Goal: Task Accomplishment & Management: Use online tool/utility

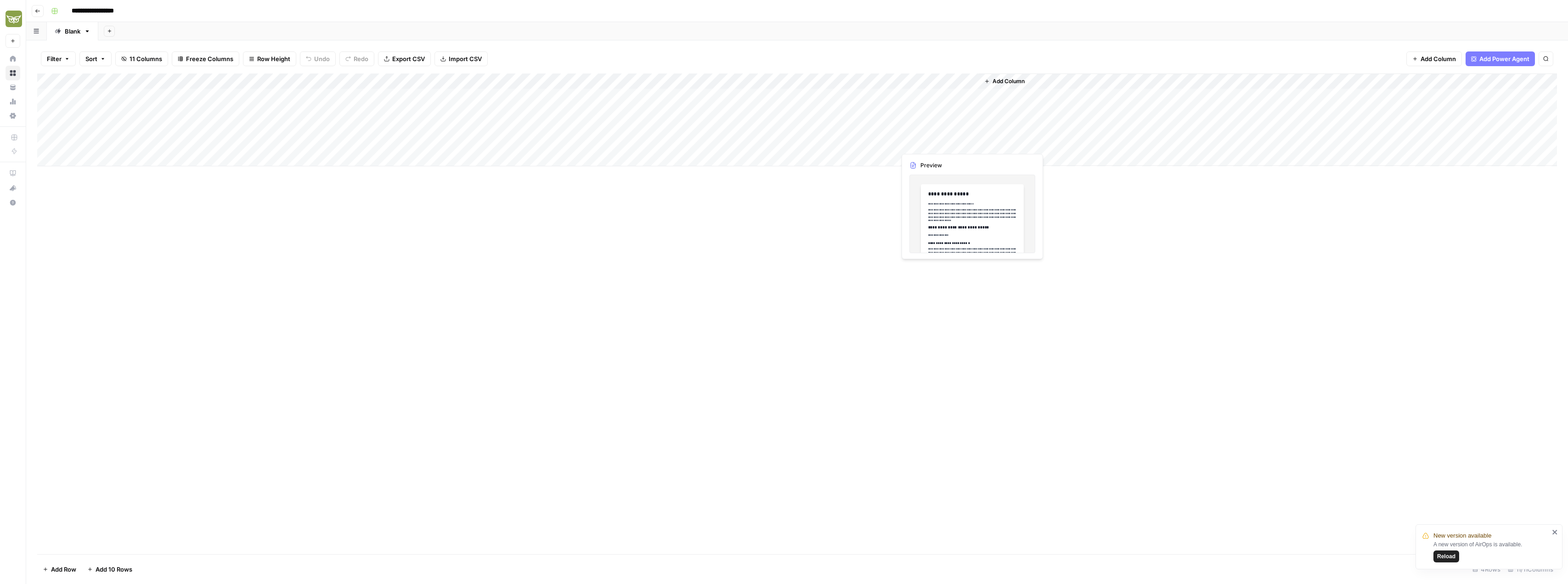
click at [926, 140] on div "Add Column" at bounding box center [798, 120] width 1520 height 93
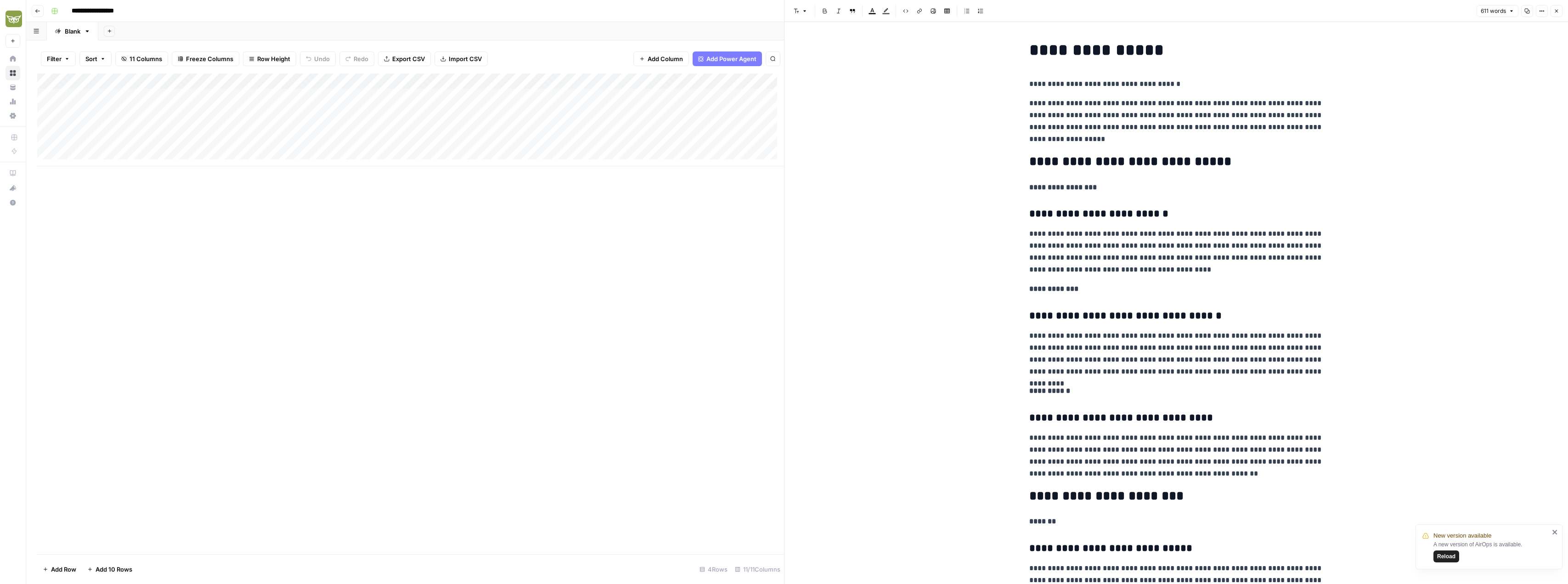
click at [1528, 11] on icon "button" at bounding box center [1527, 10] width 5 height 5
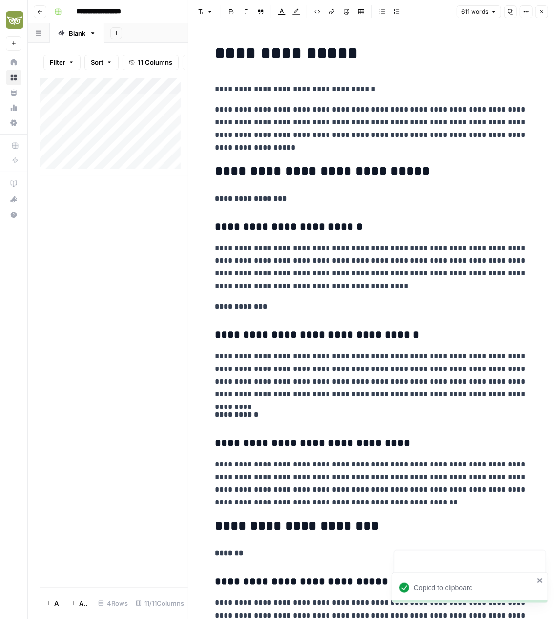
click at [510, 13] on icon "button" at bounding box center [510, 12] width 6 height 6
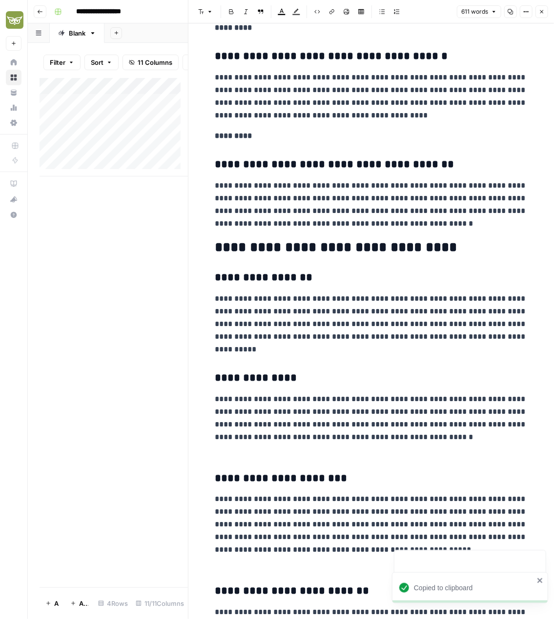
scroll to position [1021, 0]
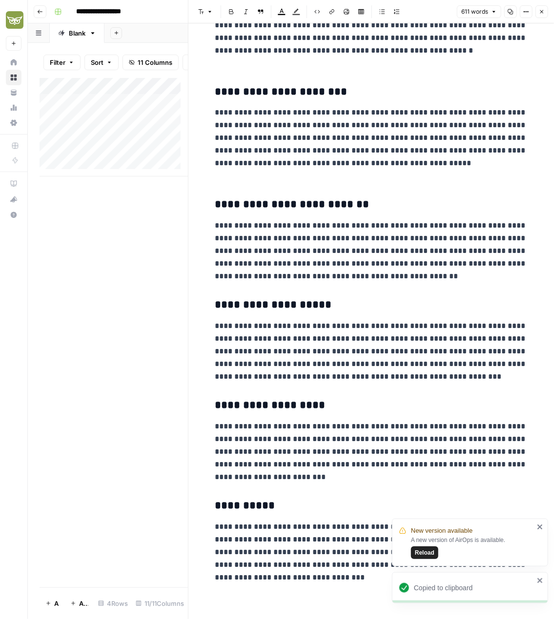
click at [541, 581] on icon "close" at bounding box center [539, 581] width 7 height 8
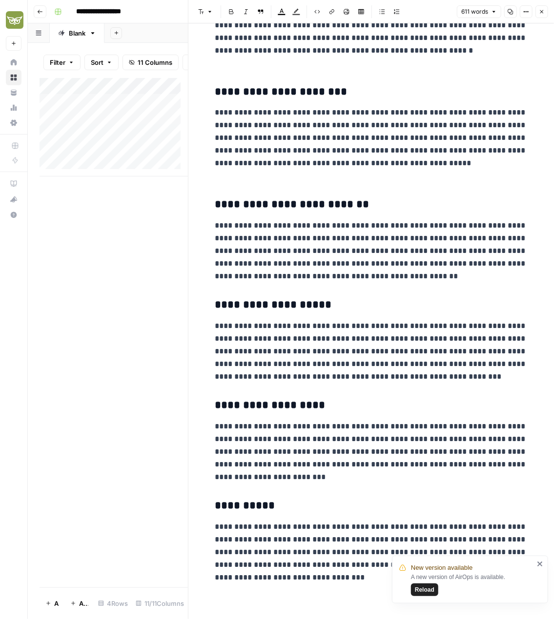
click at [542, 563] on icon "close" at bounding box center [539, 564] width 7 height 8
click at [537, 12] on button "Close" at bounding box center [541, 11] width 13 height 13
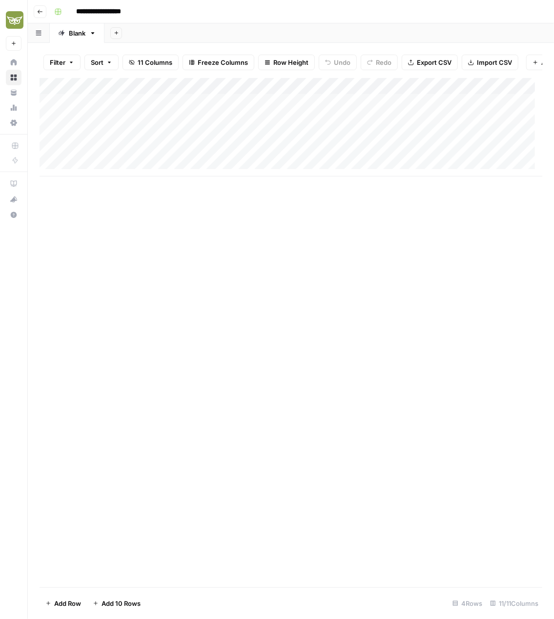
click at [239, 161] on div "Add Column" at bounding box center [291, 127] width 502 height 99
click at [203, 158] on div "Add Column" at bounding box center [291, 127] width 502 height 99
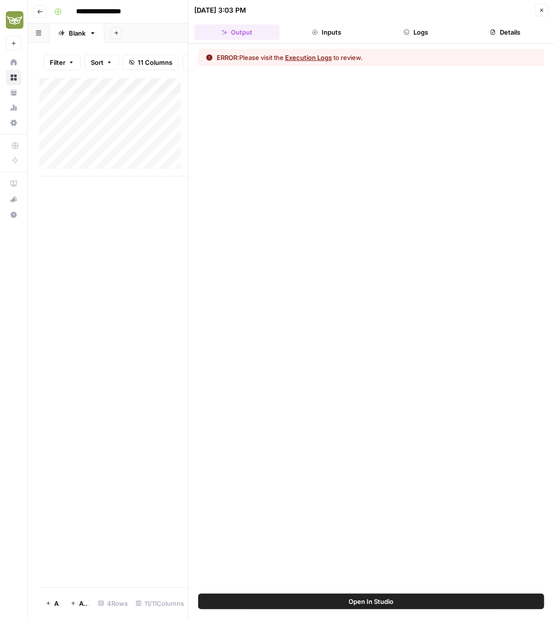
click at [325, 59] on button "Execution Logs" at bounding box center [308, 58] width 47 height 10
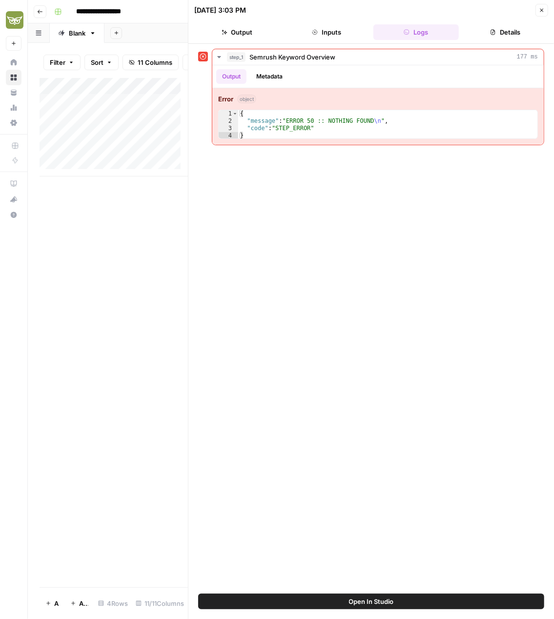
click at [544, 12] on icon "button" at bounding box center [541, 10] width 6 height 6
